Goal: Transaction & Acquisition: Purchase product/service

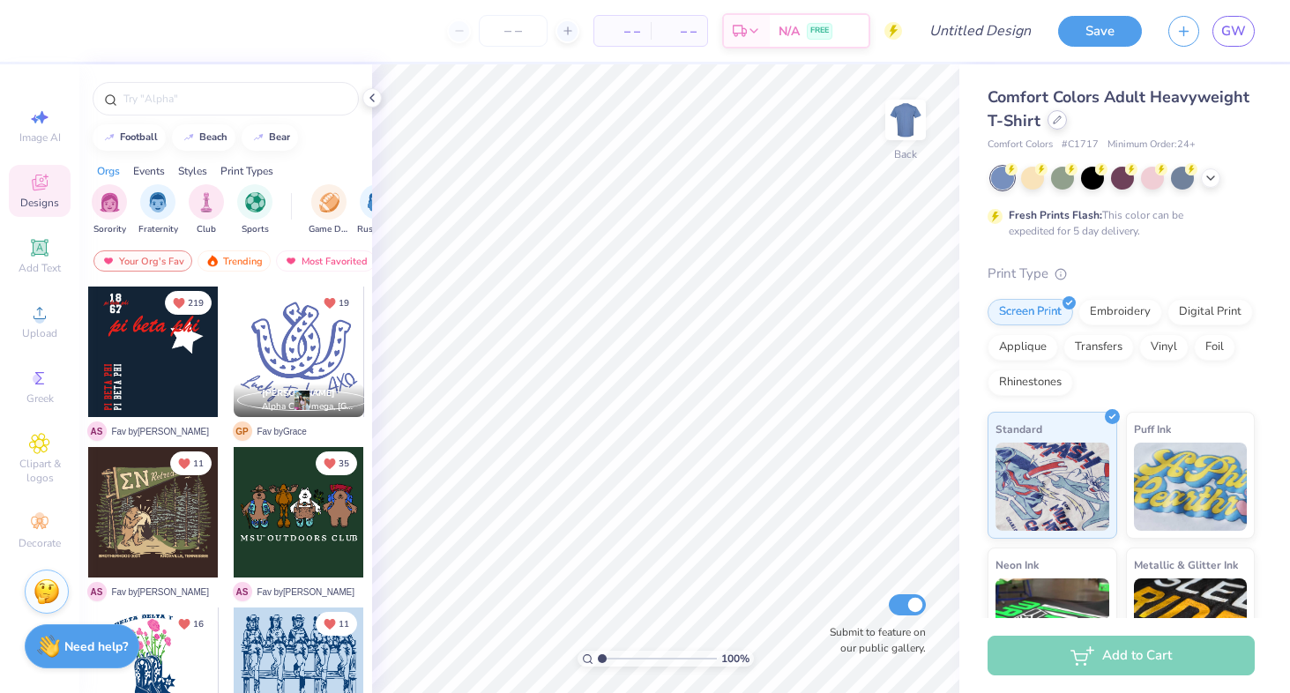
click at [1059, 125] on div at bounding box center [1056, 119] width 19 height 19
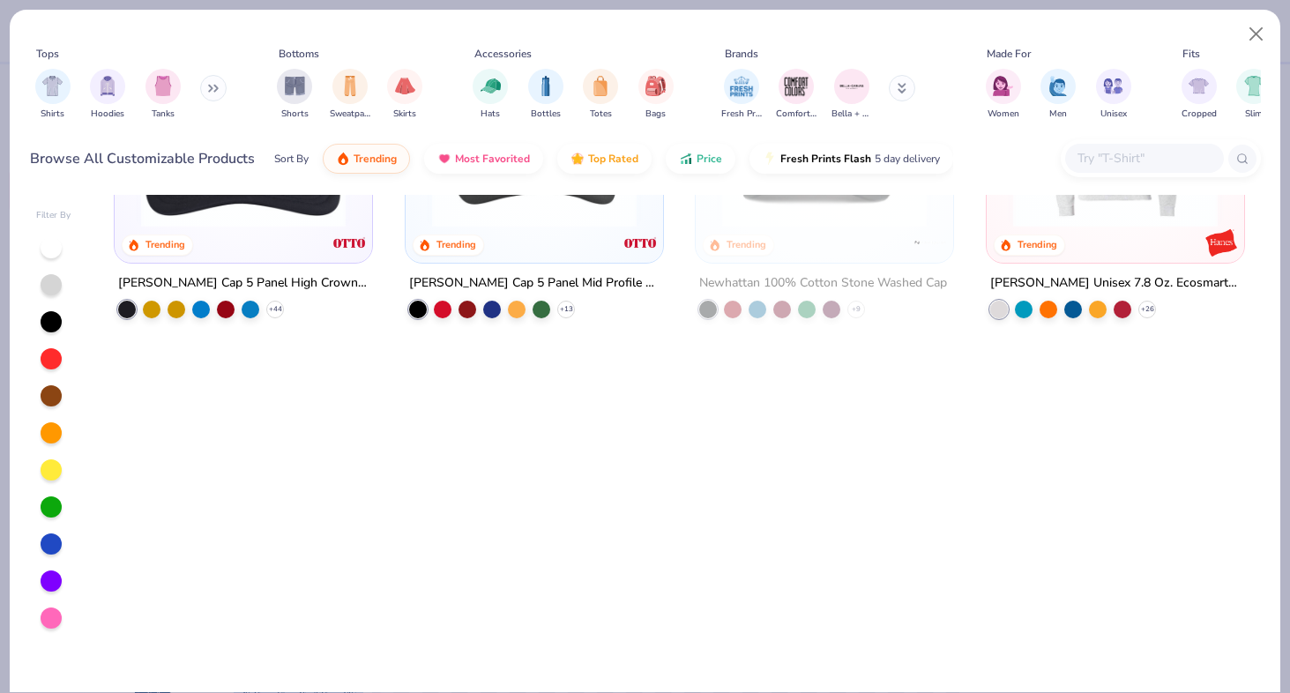
scroll to position [3297, 0]
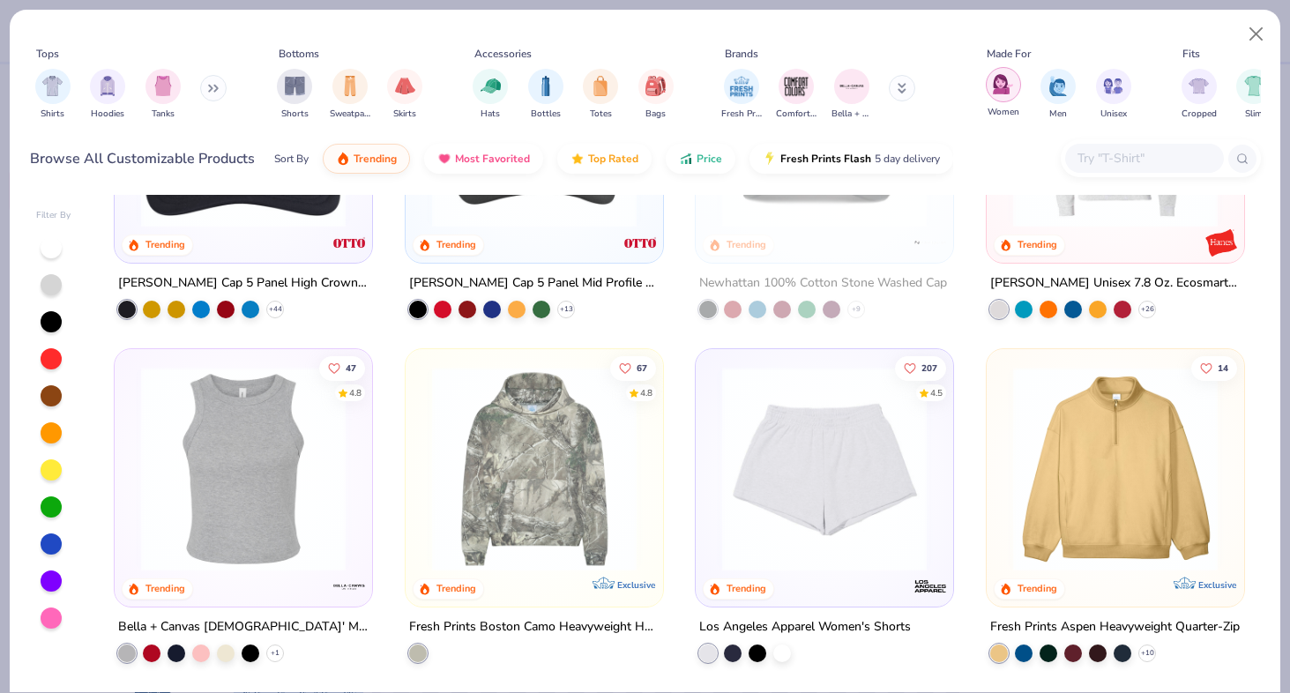
click at [995, 94] on img "filter for Women" at bounding box center [1003, 84] width 20 height 20
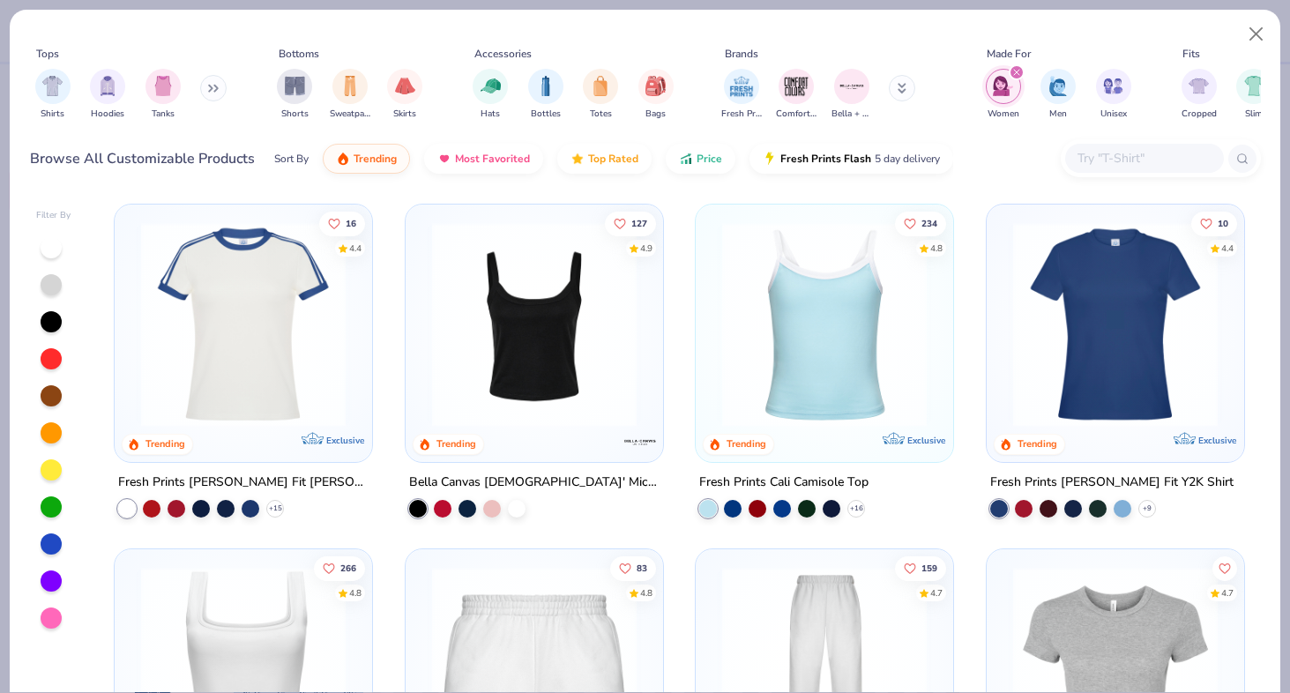
click at [1101, 160] on input "text" at bounding box center [1143, 158] width 136 height 20
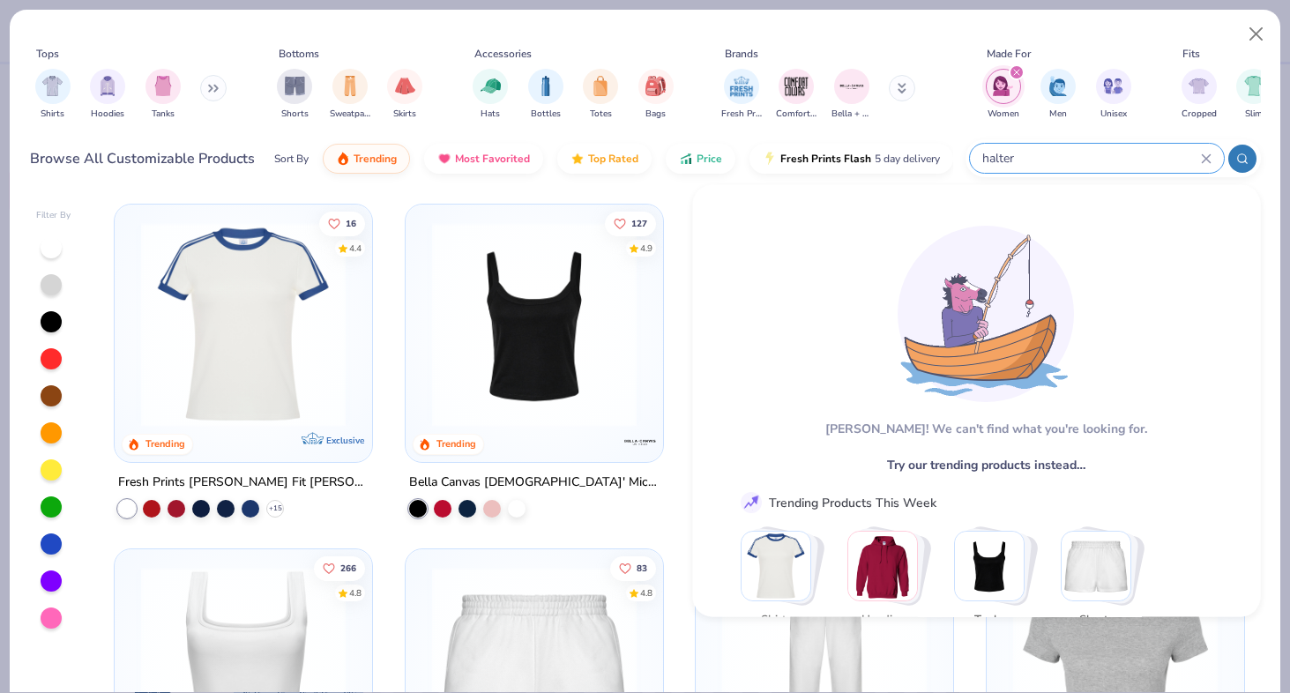
type input "halter"
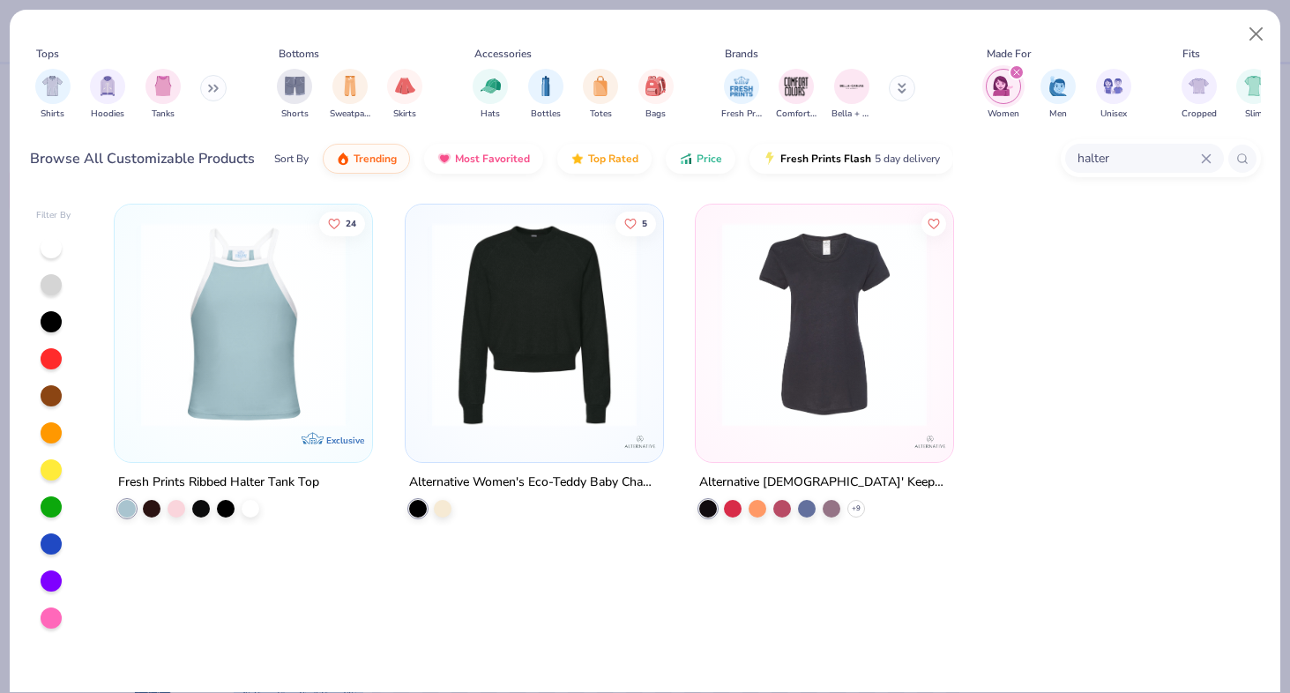
drag, startPoint x: 1179, startPoint y: 164, endPoint x: 1074, endPoint y: 162, distance: 104.9
click at [1075, 162] on input "halter" at bounding box center [1137, 158] width 125 height 20
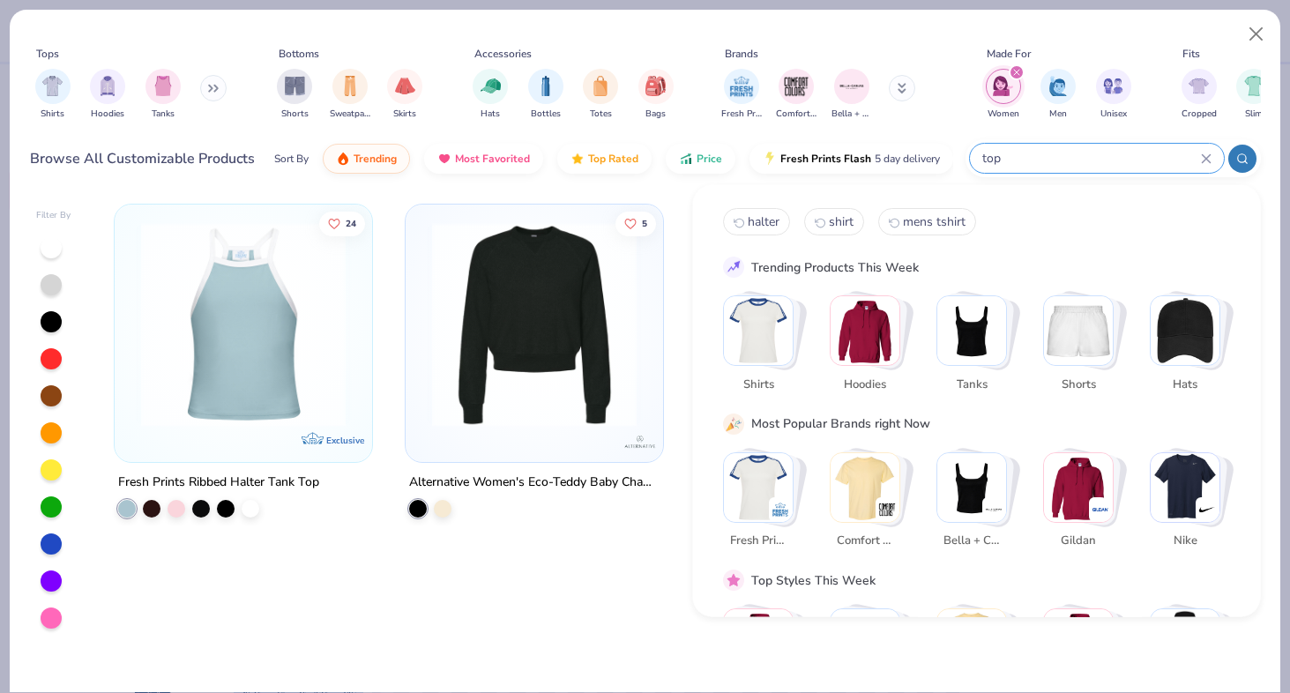
type input "top"
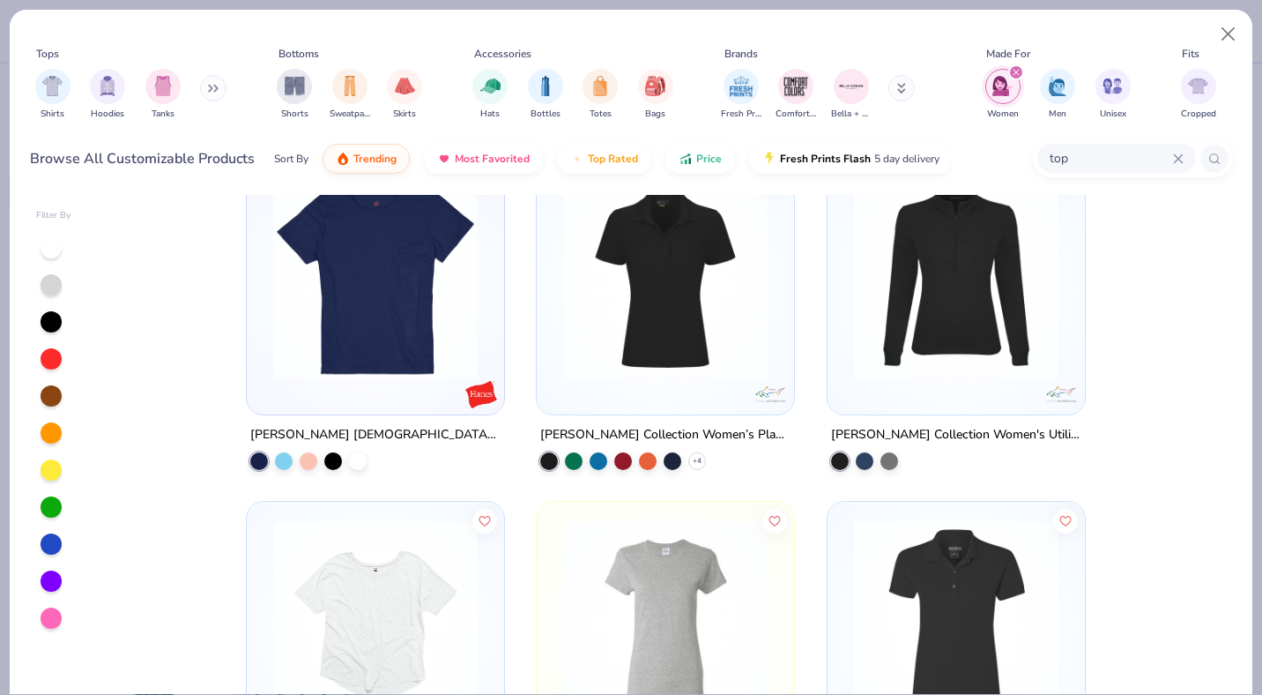
scroll to position [13811, 0]
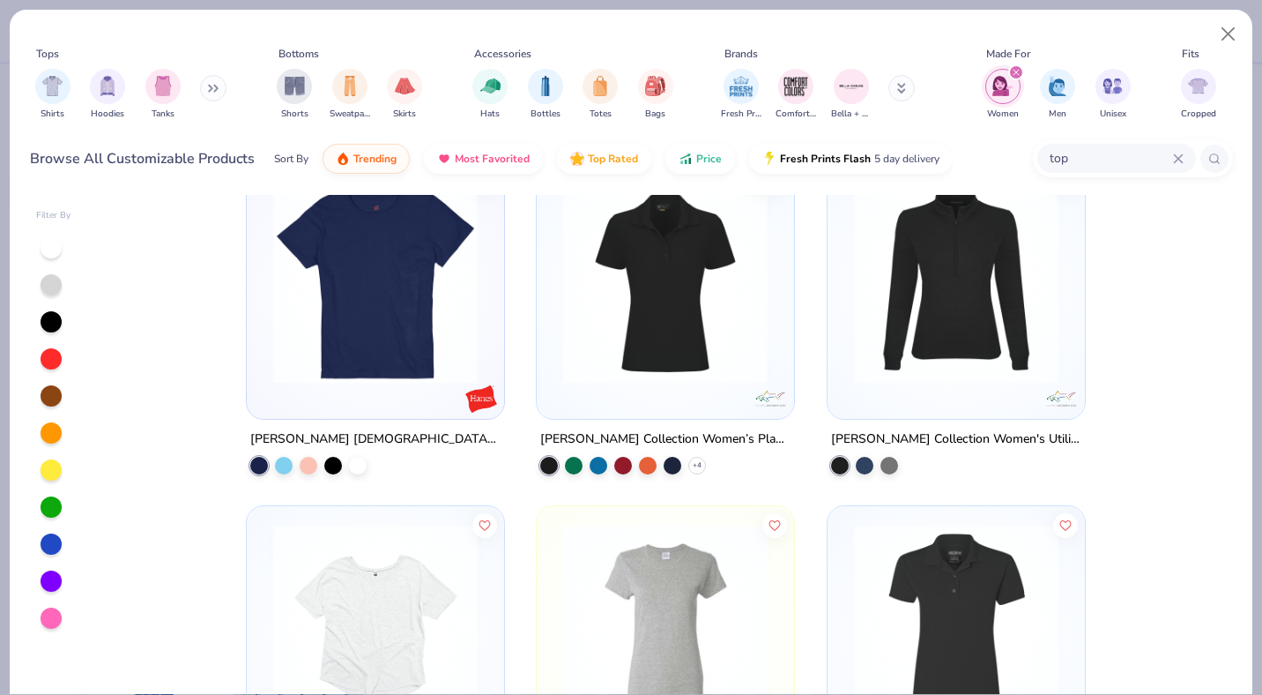
click at [688, 309] on img at bounding box center [665, 281] width 222 height 204
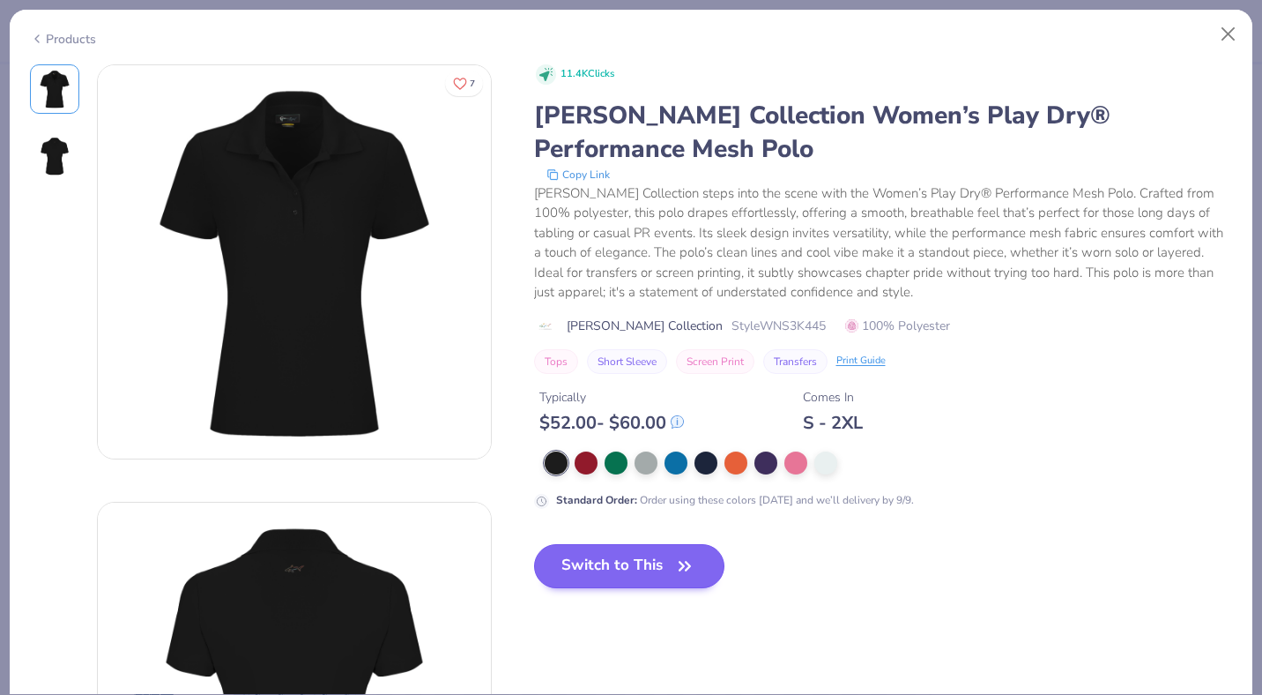
click at [612, 569] on button "Switch to This" at bounding box center [629, 566] width 191 height 44
